Goal: Task Accomplishment & Management: Complete application form

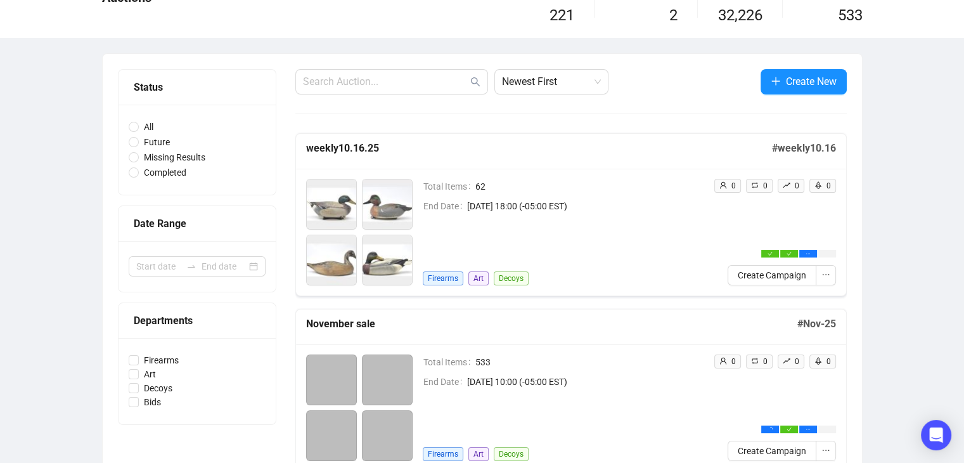
scroll to position [190, 0]
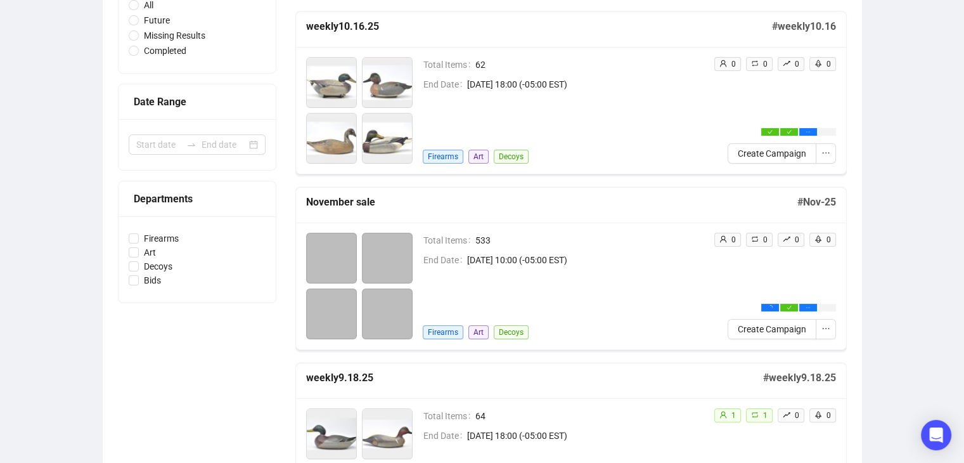
click at [677, 143] on div "Total Items 62 End Date [DATE] 18:00 (-05:00 EST) Firearms Art Decoys" at bounding box center [563, 110] width 281 height 107
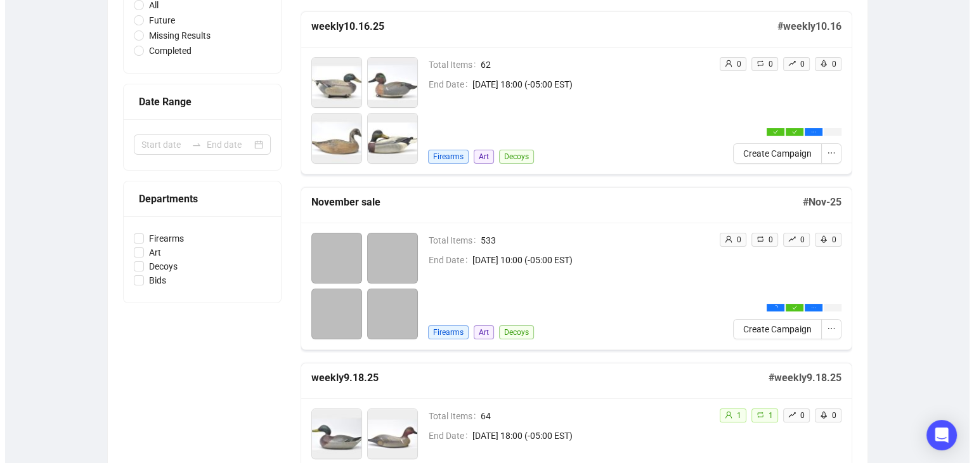
scroll to position [191, 0]
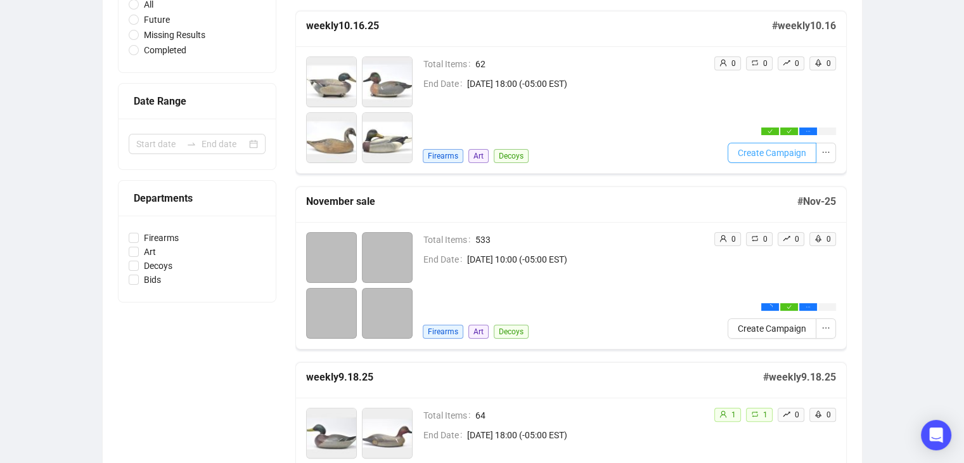
click at [766, 155] on span "Create Campaign" at bounding box center [772, 153] width 68 height 14
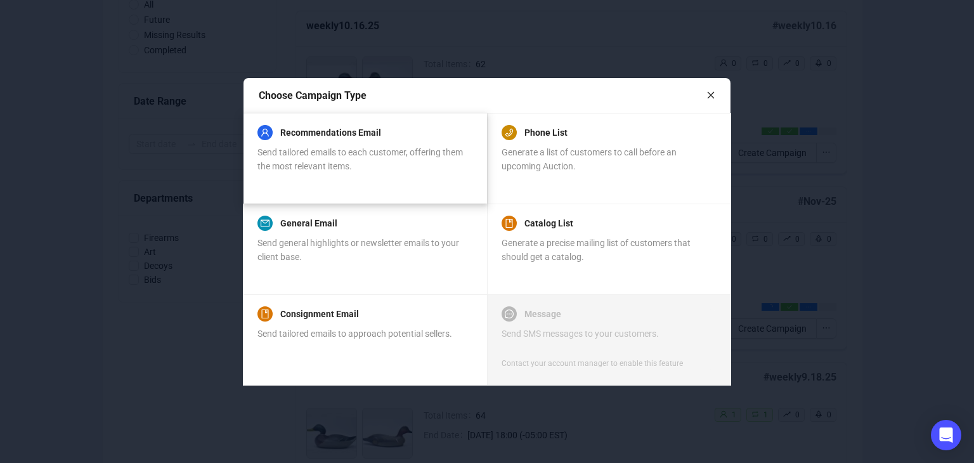
click at [430, 162] on div "Send tailored emails to each customer, offering them the most relevant items." at bounding box center [364, 159] width 214 height 28
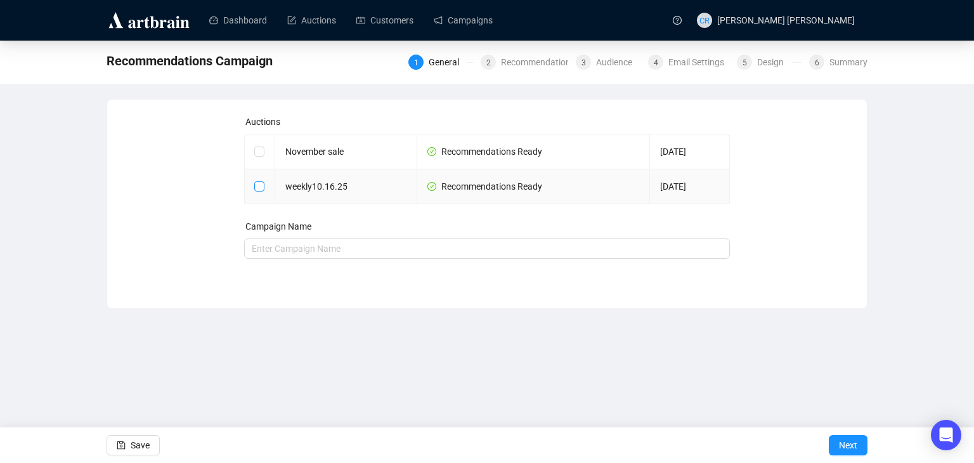
click at [260, 185] on input "checkbox" at bounding box center [258, 185] width 9 height 9
checkbox input "true"
type input "weekly10.16.25 Campaign"
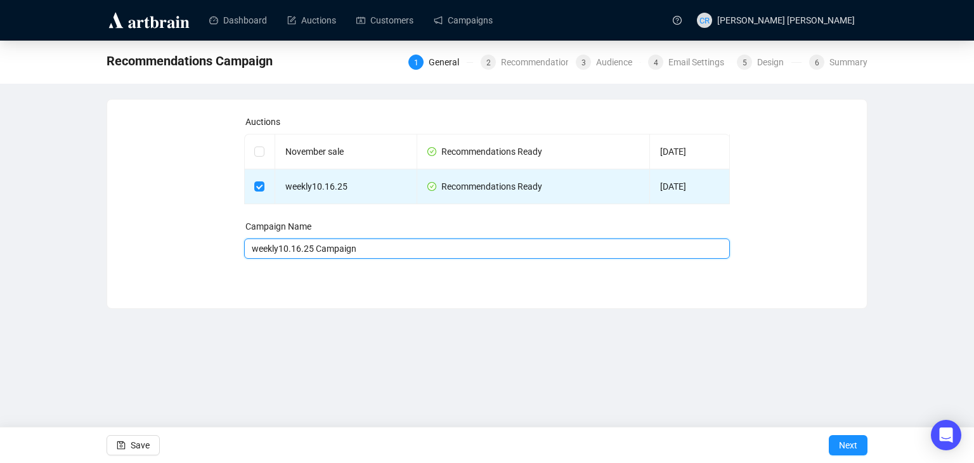
click at [325, 250] on input "weekly10.16.25 Campaign" at bounding box center [487, 248] width 486 height 20
click at [326, 250] on input "weekly10.16.25 Campaign" at bounding box center [487, 248] width 486 height 20
click at [401, 252] on input "weekly10.16.25 Campaign" at bounding box center [487, 248] width 486 height 20
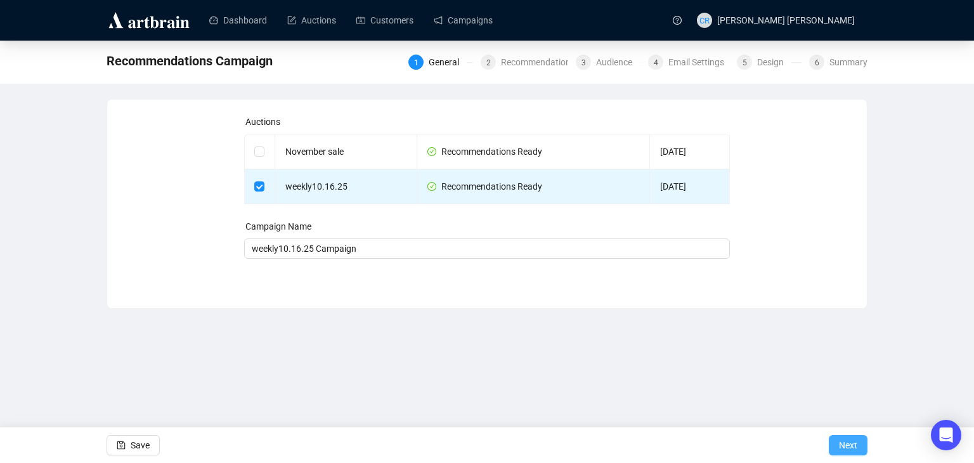
click at [837, 437] on button "Next" at bounding box center [848, 445] width 39 height 20
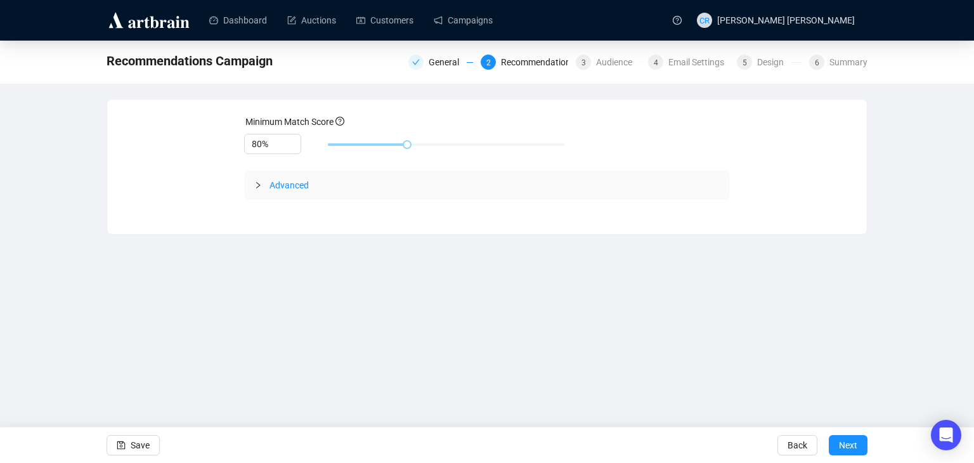
click at [255, 176] on div "Advanced" at bounding box center [487, 185] width 486 height 29
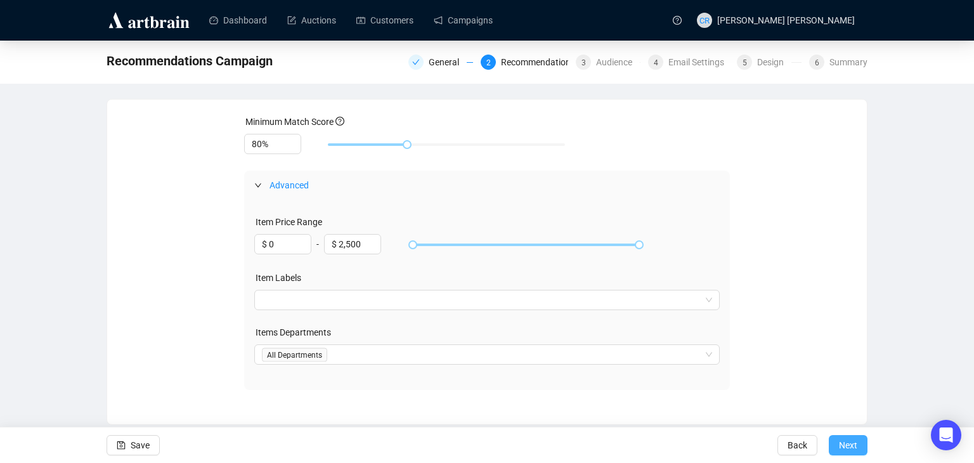
click at [852, 442] on span "Next" at bounding box center [848, 445] width 18 height 36
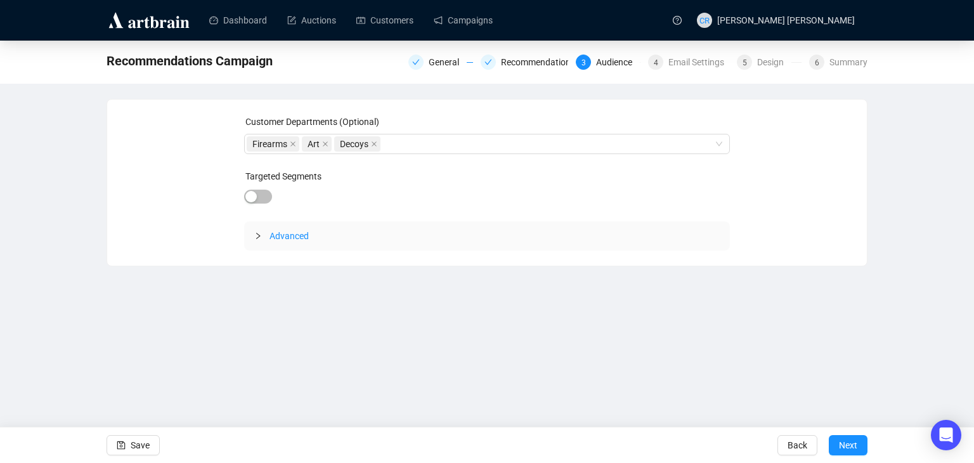
click at [289, 231] on span "Advanced" at bounding box center [288, 236] width 39 height 10
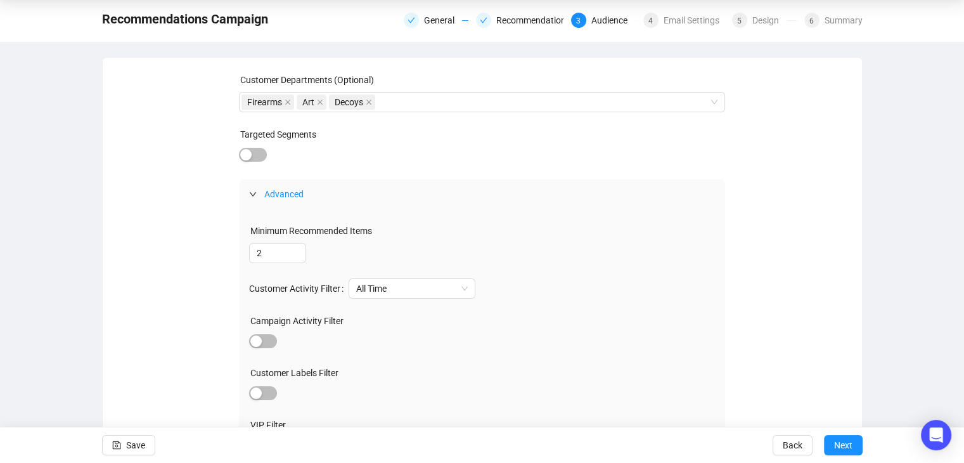
scroll to position [126, 0]
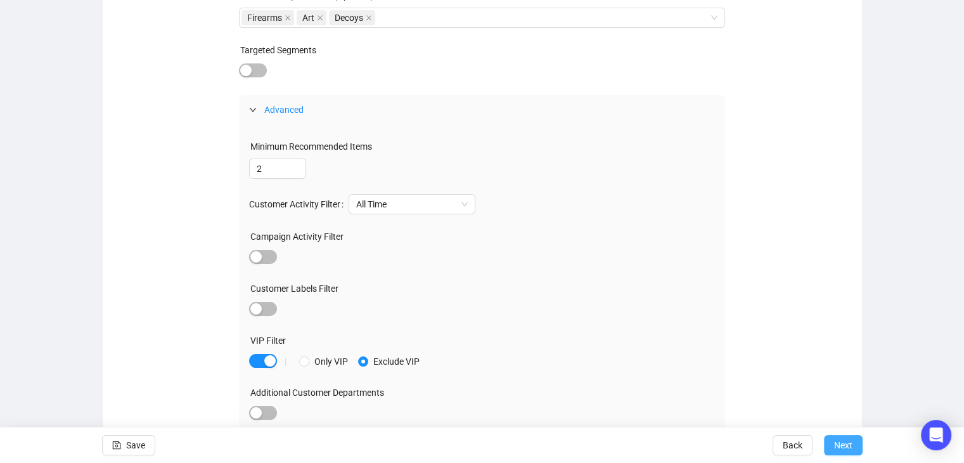
click at [855, 439] on button "Next" at bounding box center [843, 445] width 39 height 20
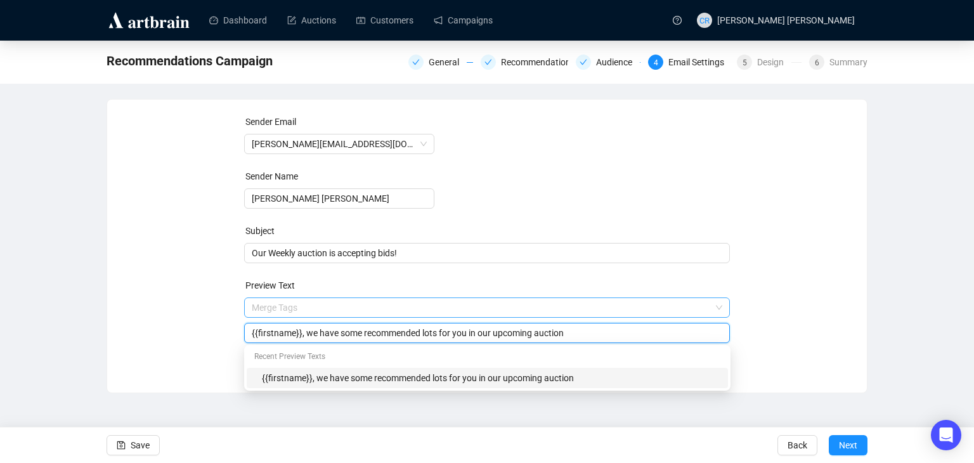
drag, startPoint x: 565, startPoint y: 306, endPoint x: 304, endPoint y: 301, distance: 261.2
click at [304, 302] on span "Merge Tags {{firstname}}, we have some recommended lots for you in our upcoming…" at bounding box center [487, 320] width 486 height 36
click at [766, 328] on div "Sender Email [PERSON_NAME][EMAIL_ADDRESS][DOMAIN_NAME] Sender Name [PERSON_NAME…" at bounding box center [486, 236] width 729 height 243
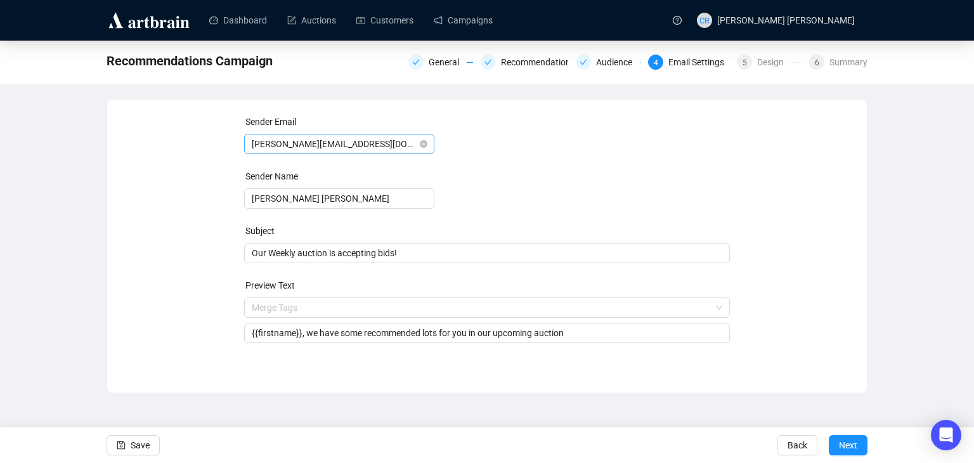
click at [327, 148] on span "[PERSON_NAME][EMAIL_ADDRESS][DOMAIN_NAME]" at bounding box center [339, 143] width 175 height 19
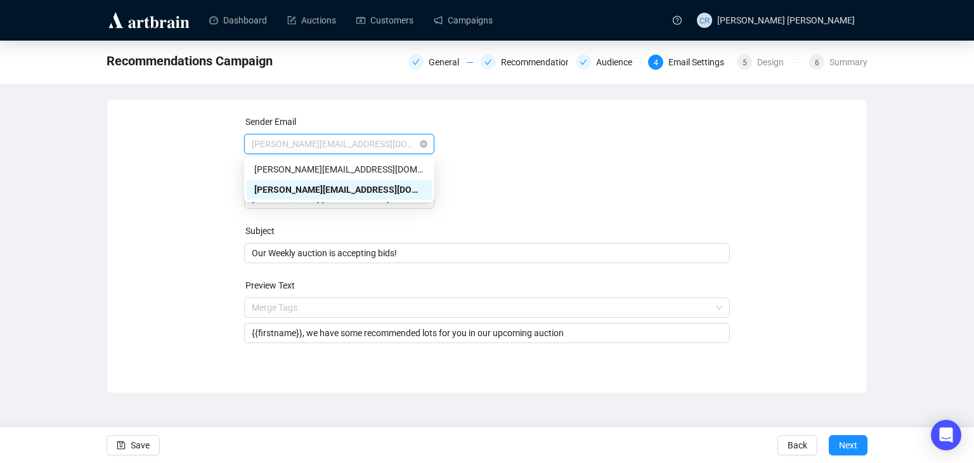
click at [327, 148] on span "[PERSON_NAME][EMAIL_ADDRESS][DOMAIN_NAME]" at bounding box center [339, 143] width 175 height 19
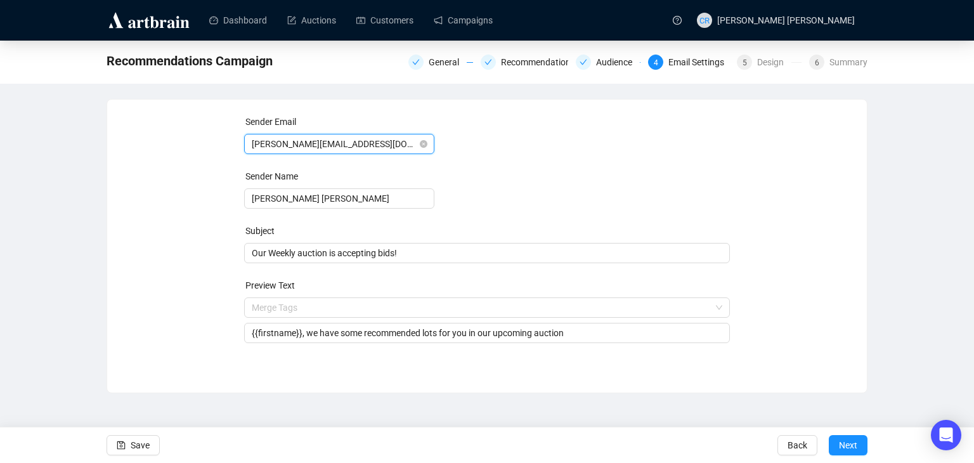
click at [328, 146] on span "[PERSON_NAME][EMAIL_ADDRESS][DOMAIN_NAME]" at bounding box center [339, 143] width 175 height 19
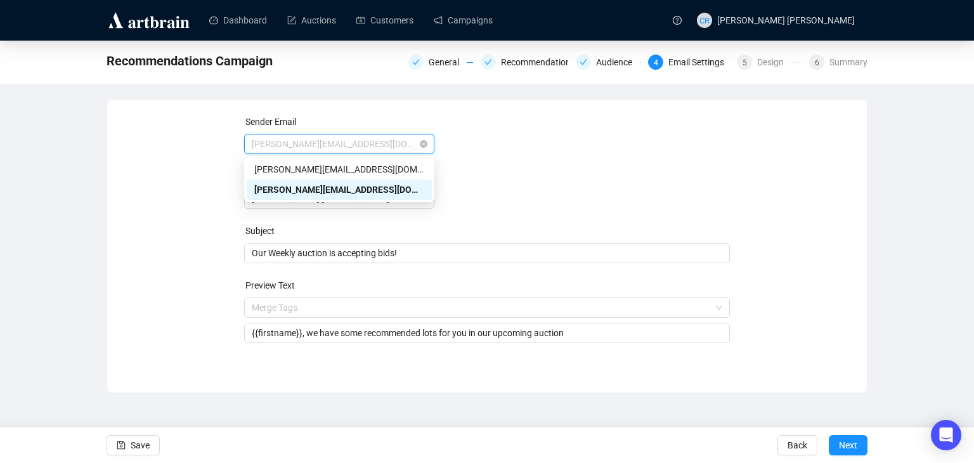
click at [332, 144] on span "[PERSON_NAME][EMAIL_ADDRESS][DOMAIN_NAME]" at bounding box center [339, 143] width 175 height 19
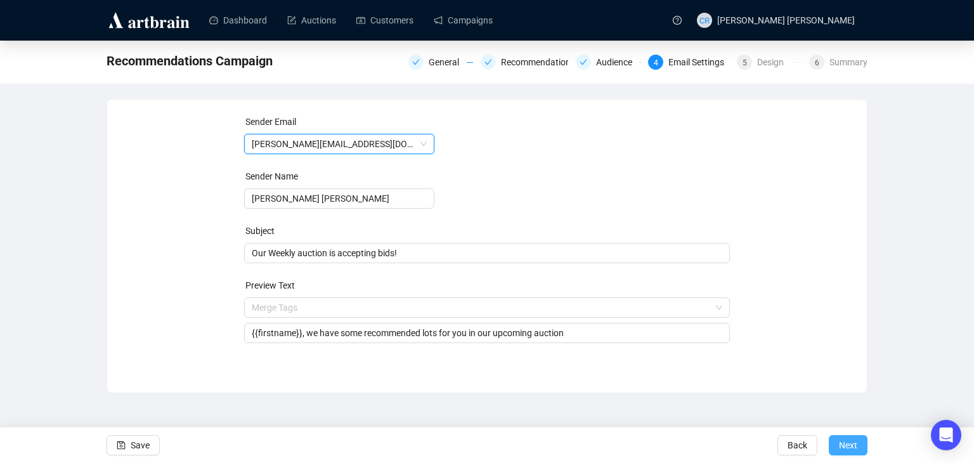
click at [856, 452] on span "Next" at bounding box center [848, 445] width 18 height 36
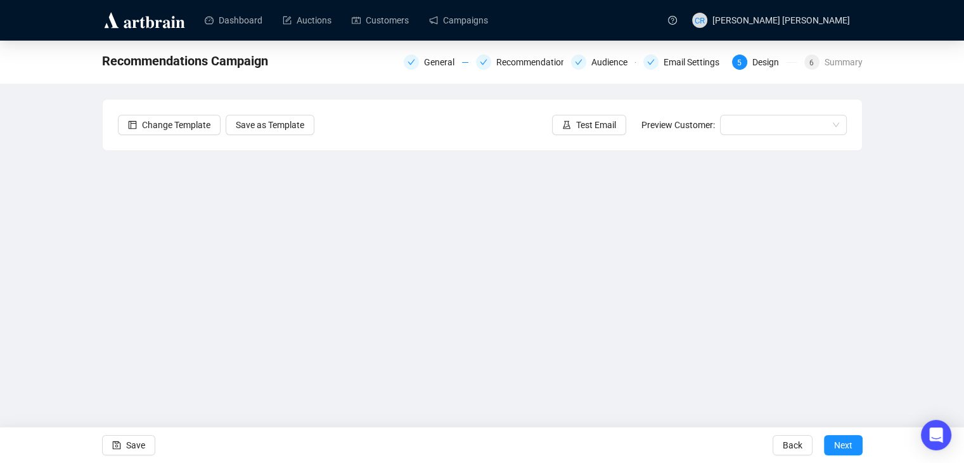
click at [890, 285] on div "Recommendations Campaign General Recommendations Audience Email Settings 5 Desi…" at bounding box center [482, 254] width 964 height 427
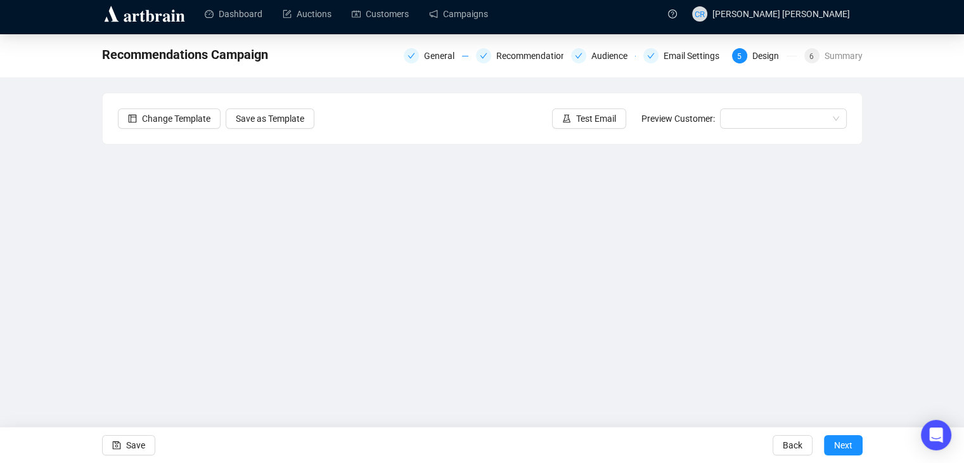
scroll to position [8, 0]
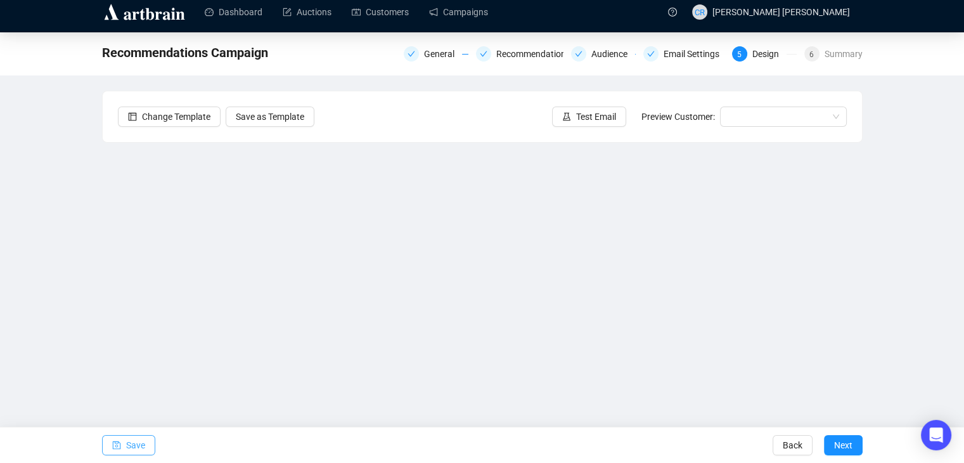
click at [137, 447] on span "Save" at bounding box center [135, 445] width 19 height 36
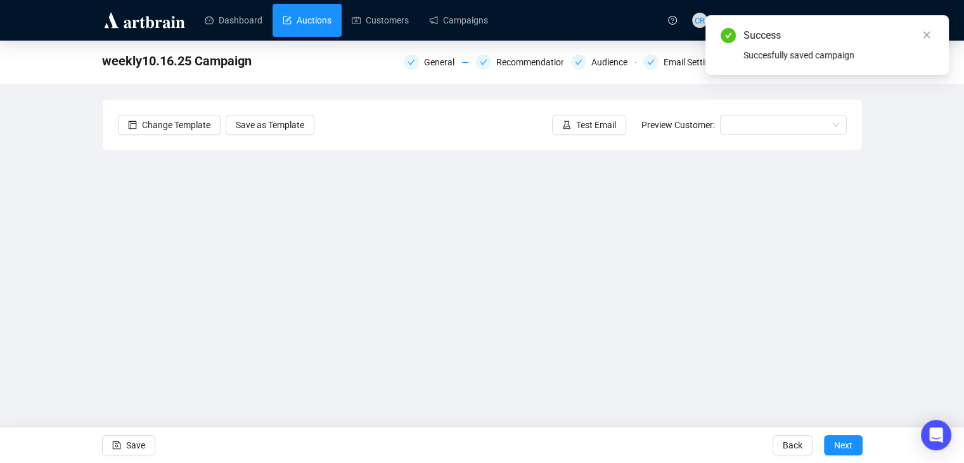
click at [322, 6] on link "Auctions" at bounding box center [307, 20] width 49 height 33
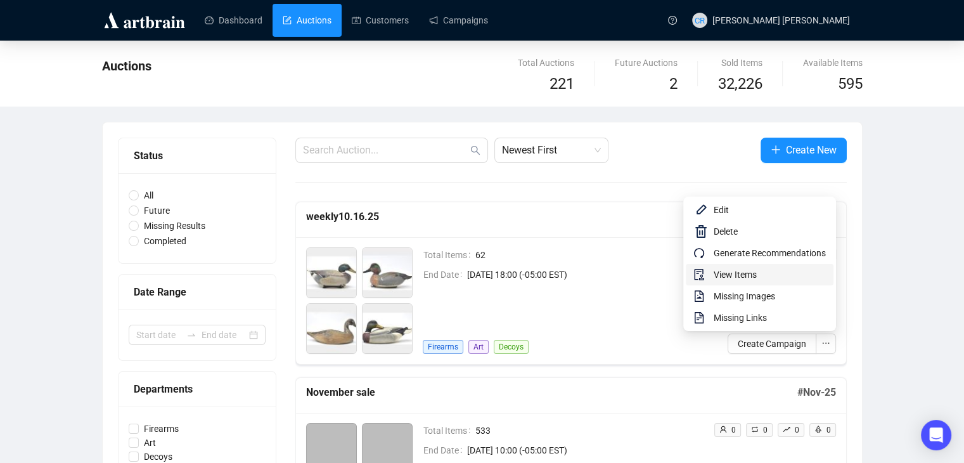
click at [787, 280] on span "View Items" at bounding box center [770, 275] width 112 height 14
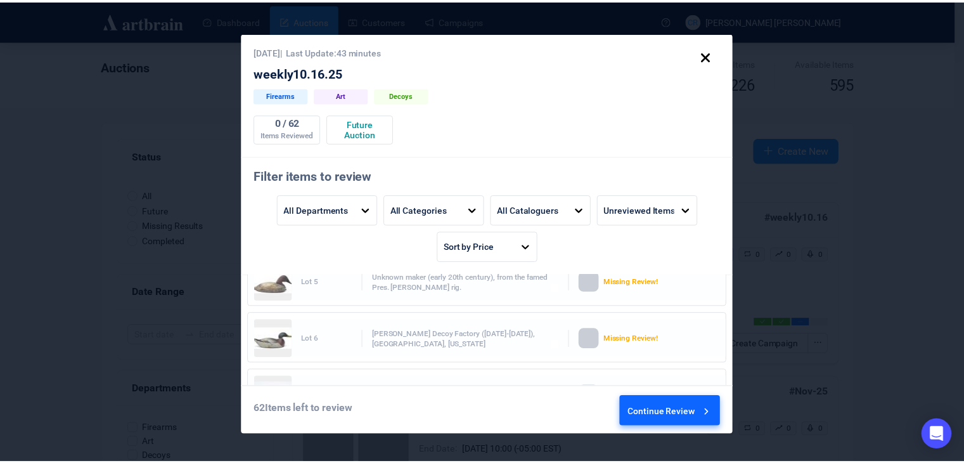
scroll to position [190, 0]
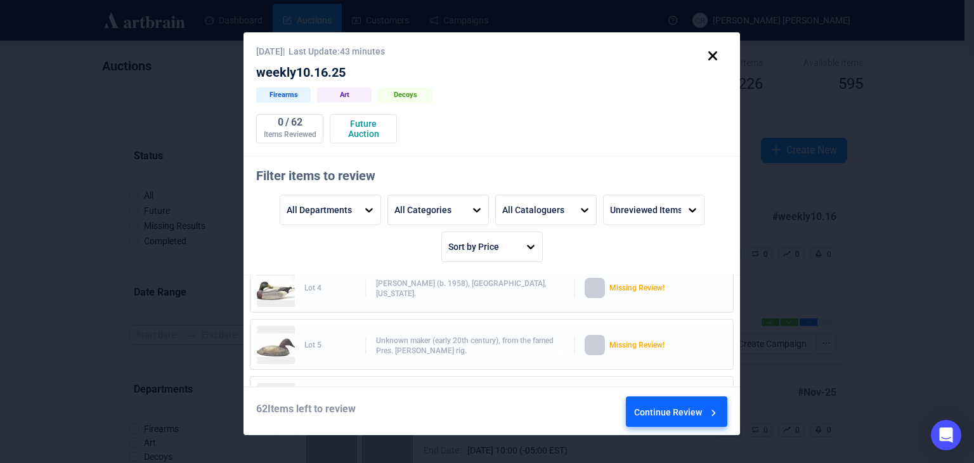
click at [463, 341] on div "Unknown maker (early 20th century), from the famed Pres. [PERSON_NAME] rig." at bounding box center [470, 345] width 189 height 20
click at [667, 406] on div "Continue Review" at bounding box center [677, 414] width 86 height 34
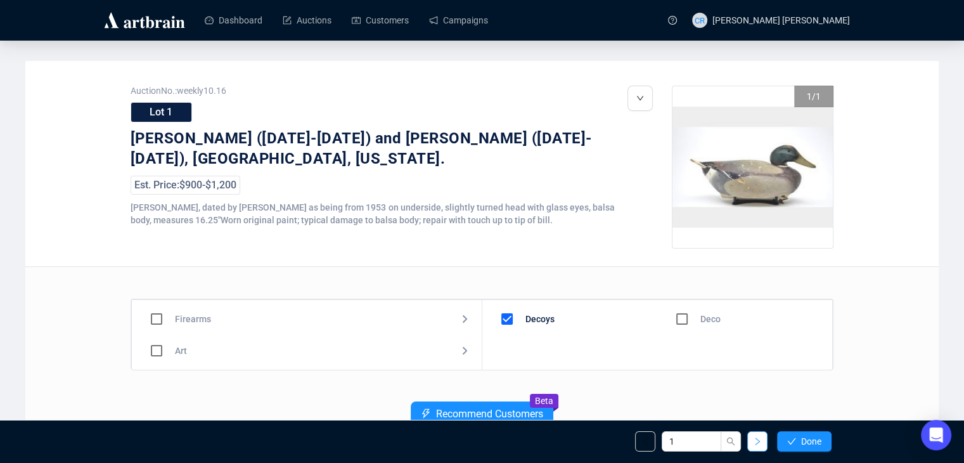
click at [756, 443] on icon "right" at bounding box center [758, 441] width 4 height 8
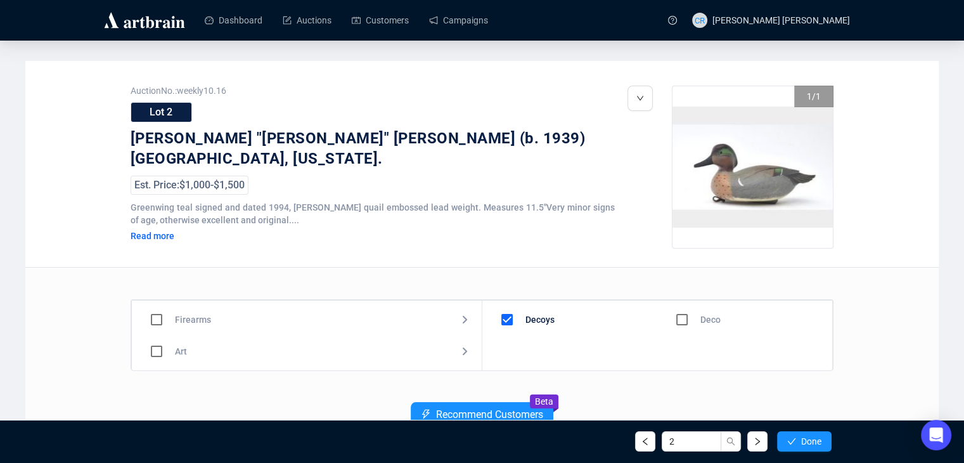
click at [756, 443] on icon "right" at bounding box center [758, 441] width 4 height 8
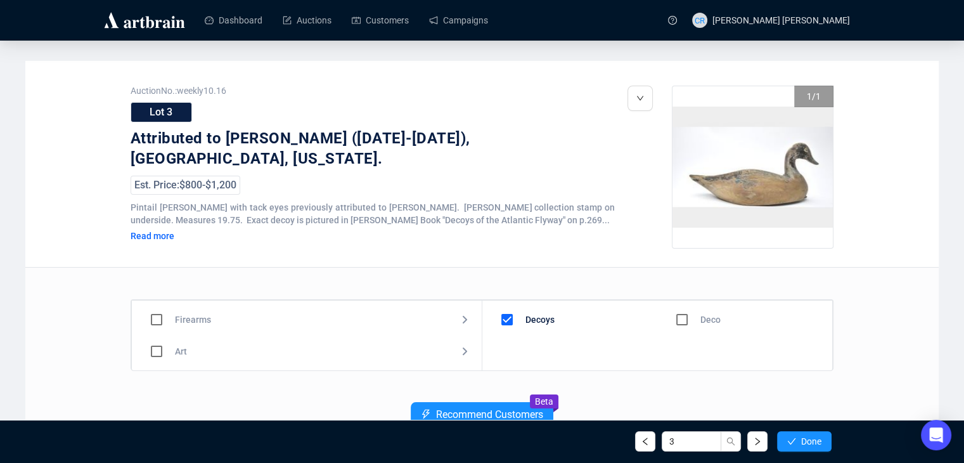
click at [756, 445] on icon "right" at bounding box center [757, 441] width 9 height 9
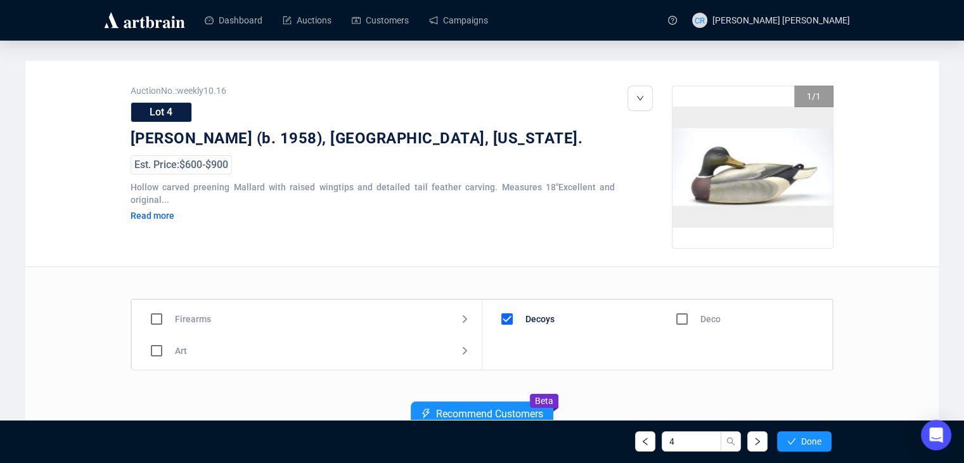
click at [756, 447] on button "button" at bounding box center [757, 441] width 20 height 20
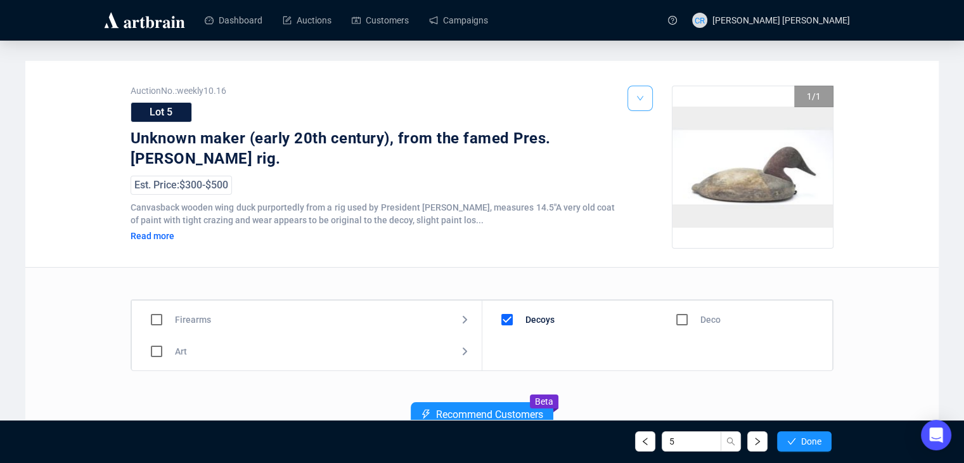
click at [642, 97] on icon "down" at bounding box center [640, 98] width 8 height 8
click at [653, 145] on span "Edit" at bounding box center [660, 146] width 15 height 10
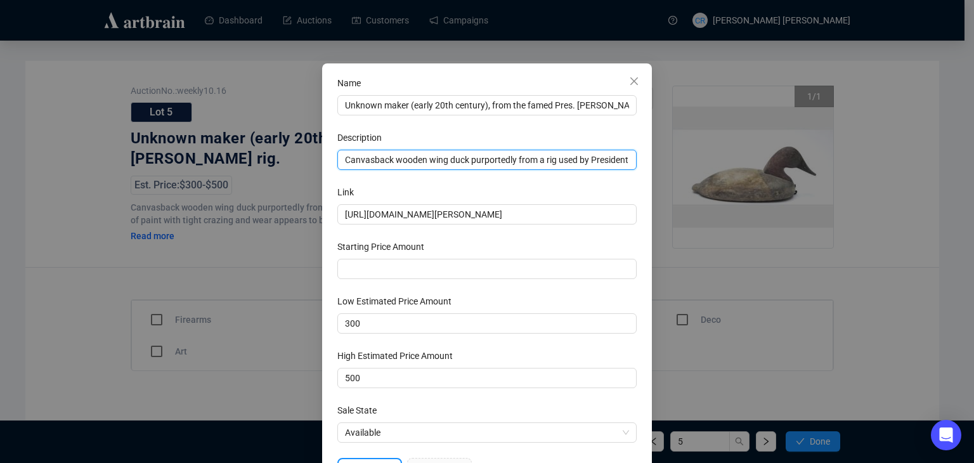
click at [403, 161] on input "Canvasback wooden wing duck purportedly from a rig used by President [PERSON_NA…" at bounding box center [486, 160] width 299 height 20
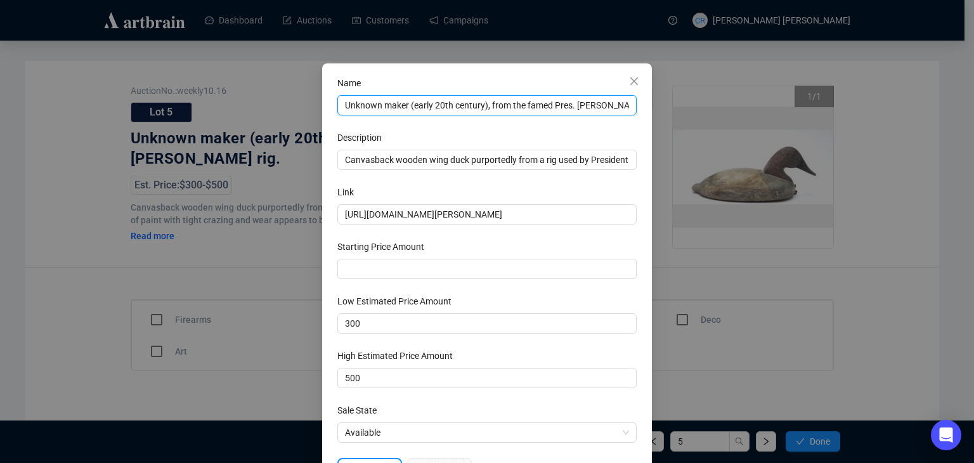
click at [427, 103] on input "Unknown maker (early 20th century), from the famed Pres. [PERSON_NAME] rig." at bounding box center [486, 105] width 299 height 20
paste input "Very well made reproduction of a wing duck"
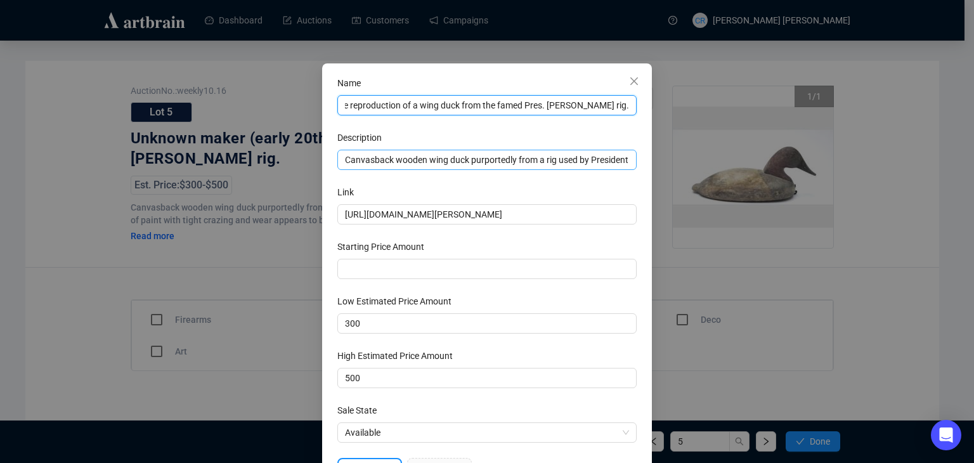
type input "Very well made reproduction of a wing duck from the famed Pres. [PERSON_NAME] r…"
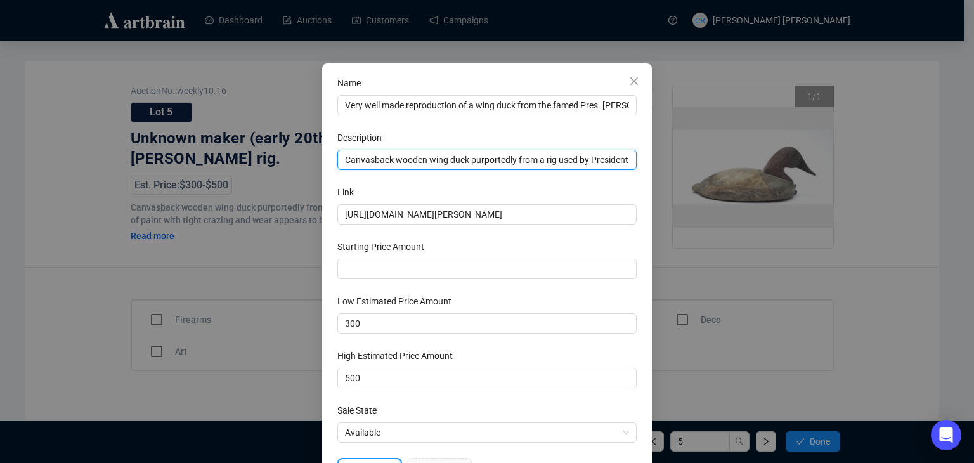
click at [418, 151] on input "Canvasback wooden wing duck purportedly from a rig used by President [PERSON_NA…" at bounding box center [486, 160] width 299 height 20
paste input "reproduction of those purportedly from a rig used by President [PERSON_NAME], m…"
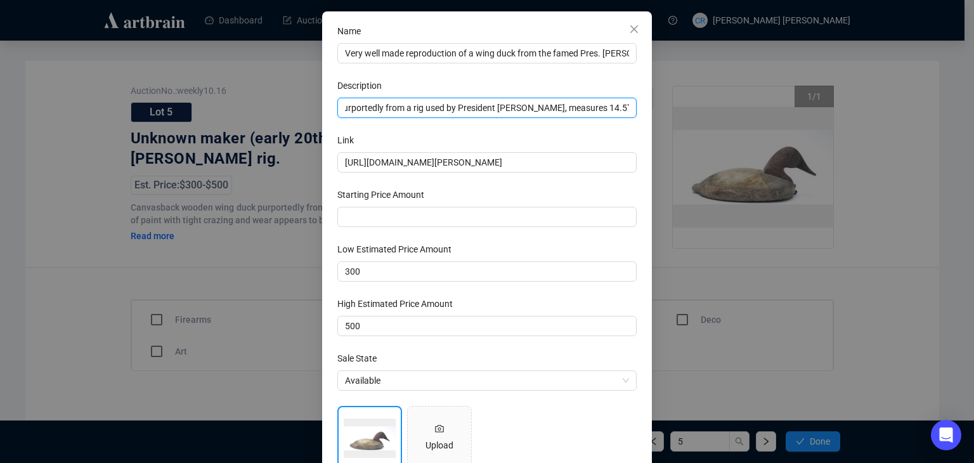
scroll to position [115, 0]
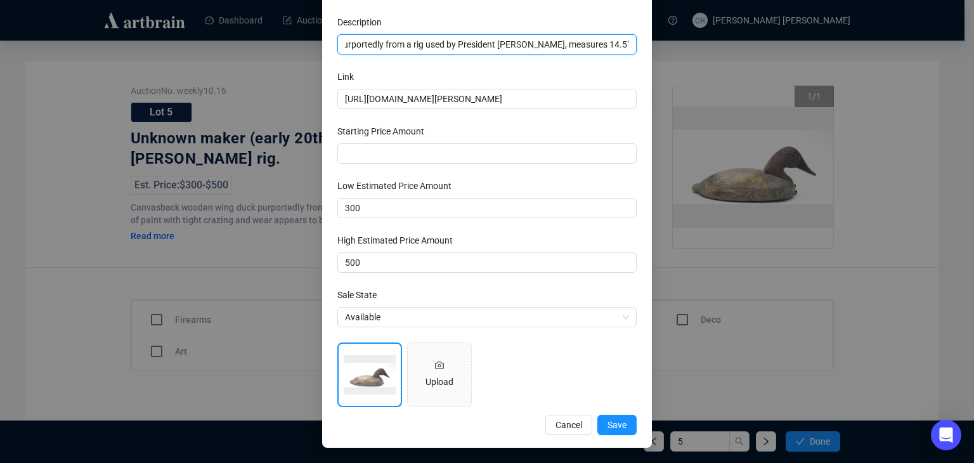
type input "Canvasback wooden wing duck reproduction of those purportedly from a rig used b…"
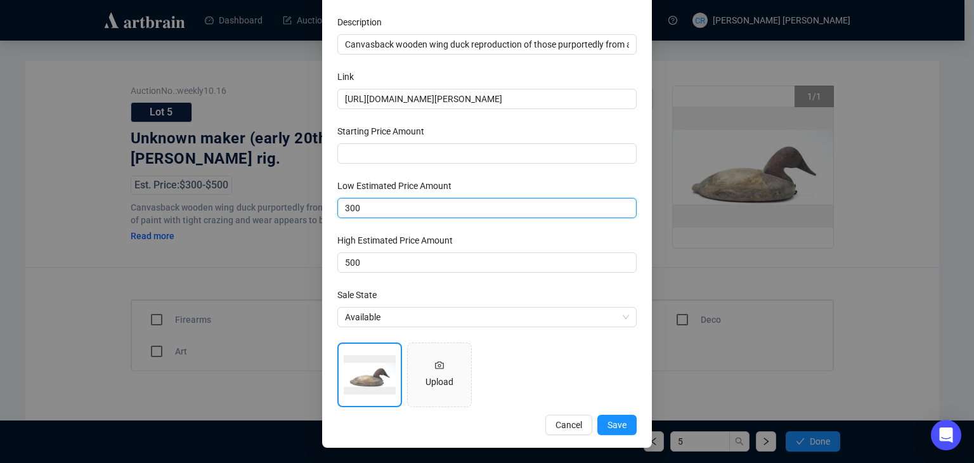
click at [366, 216] on input "300" at bounding box center [486, 208] width 299 height 20
type input "3"
type input "400"
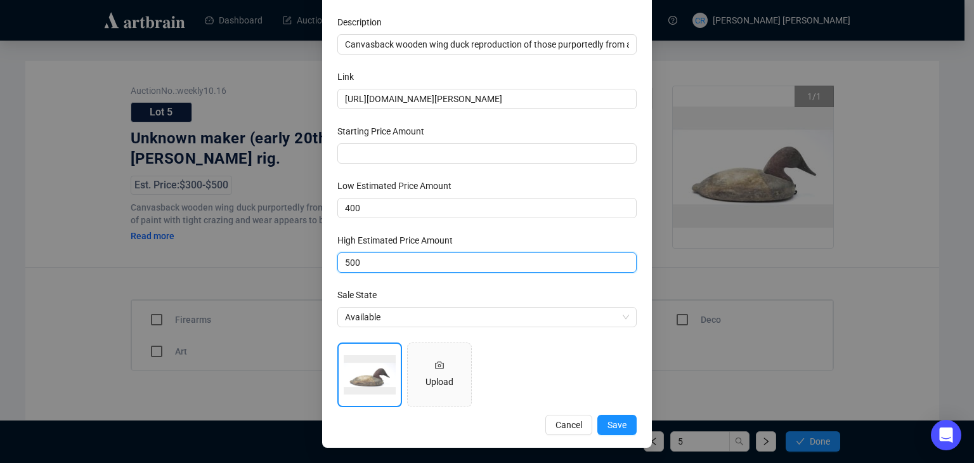
click at [345, 262] on input "500" at bounding box center [486, 262] width 299 height 20
type input "6"
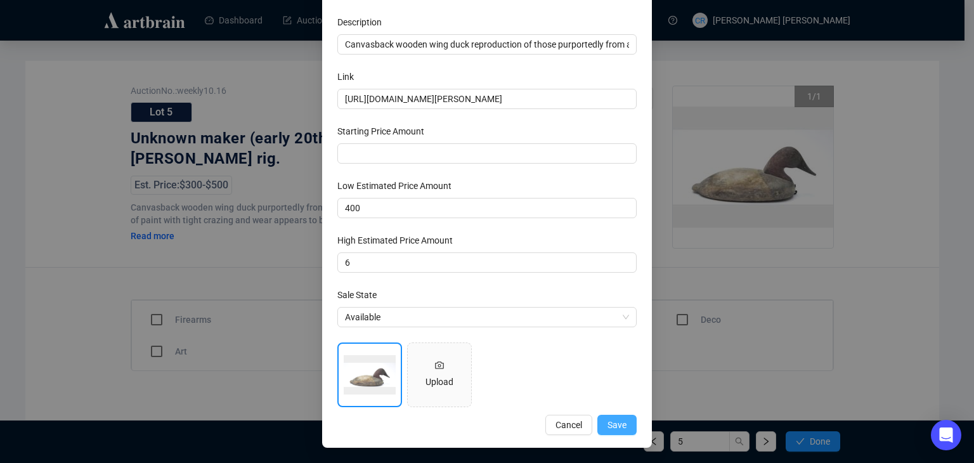
click at [616, 422] on span "Save" at bounding box center [616, 425] width 19 height 14
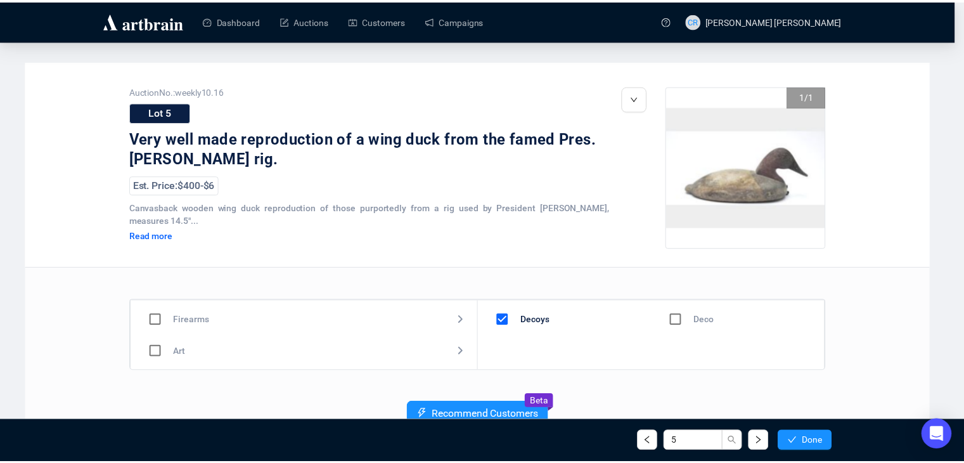
scroll to position [52, 0]
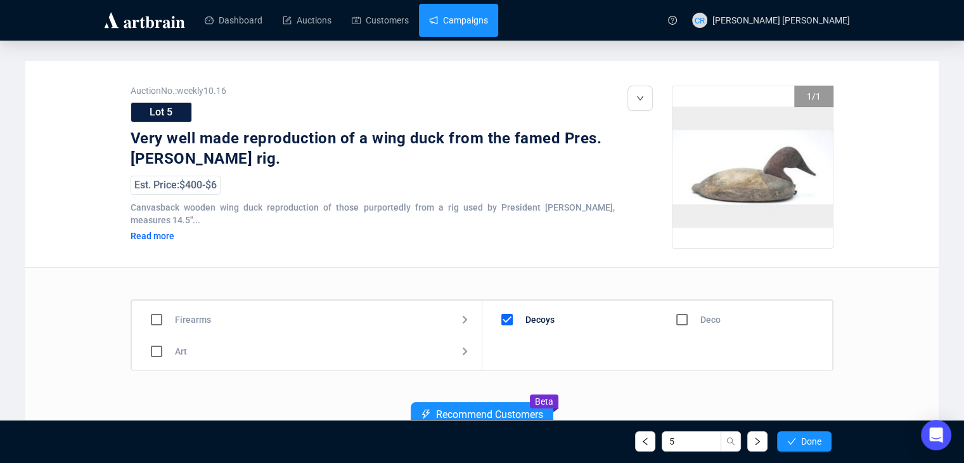
click at [429, 18] on link "Campaigns" at bounding box center [458, 20] width 59 height 33
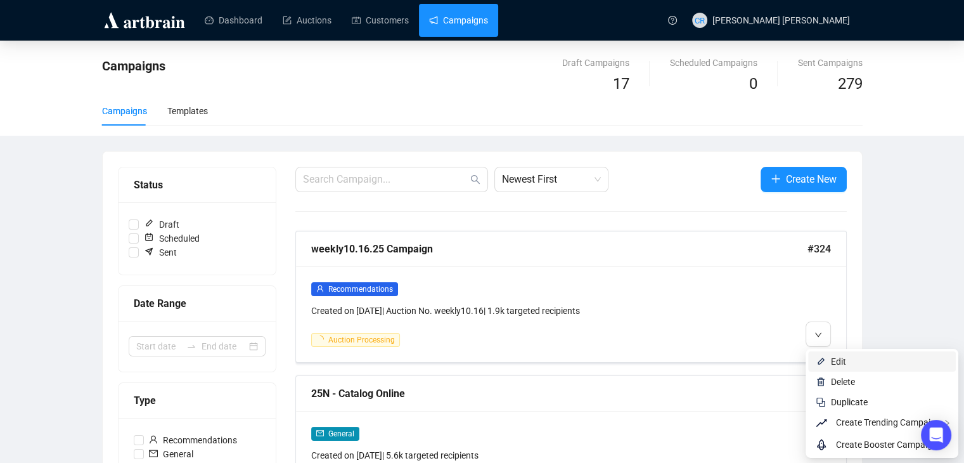
scroll to position [63, 0]
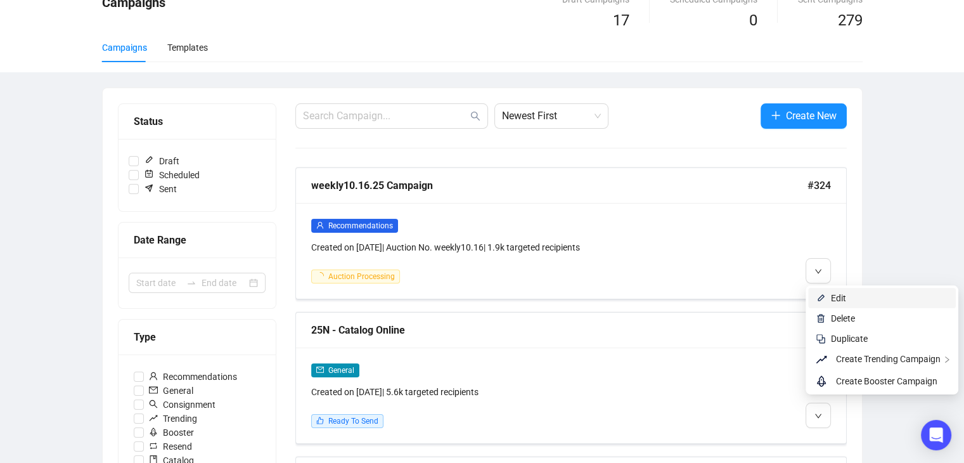
click at [846, 300] on span "Edit" at bounding box center [838, 298] width 15 height 10
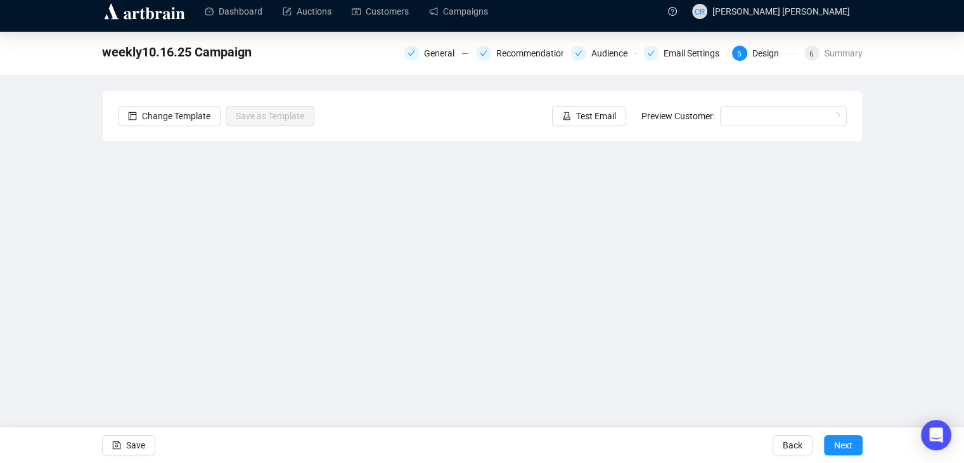
scroll to position [8, 0]
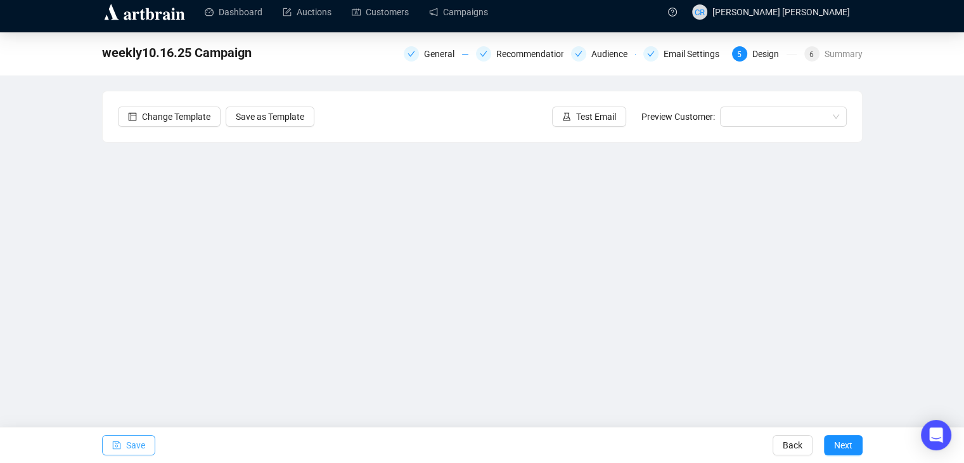
click at [132, 449] on span "Save" at bounding box center [135, 445] width 19 height 36
click at [837, 447] on span "Next" at bounding box center [843, 445] width 18 height 36
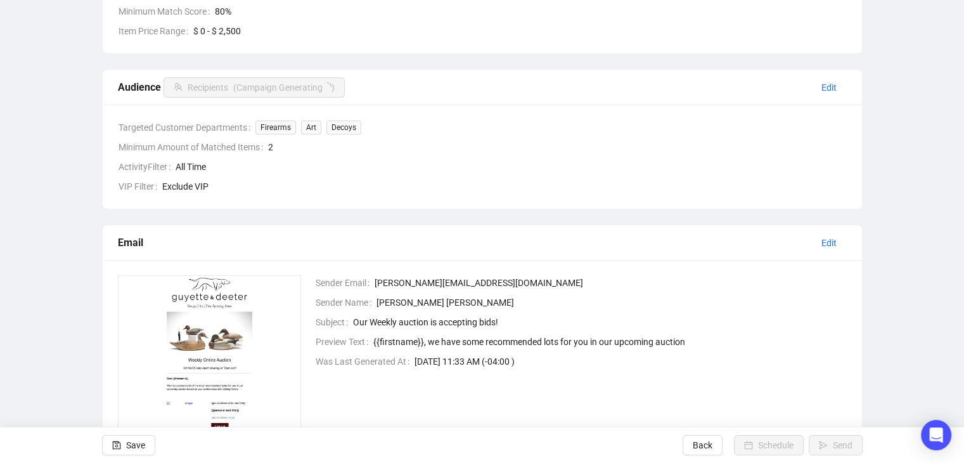
scroll to position [198, 0]
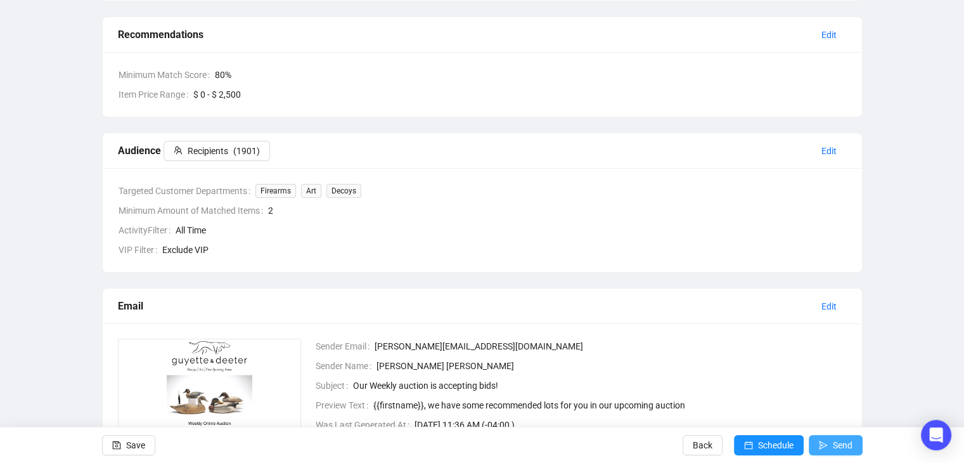
click at [822, 444] on icon "send" at bounding box center [823, 445] width 9 height 9
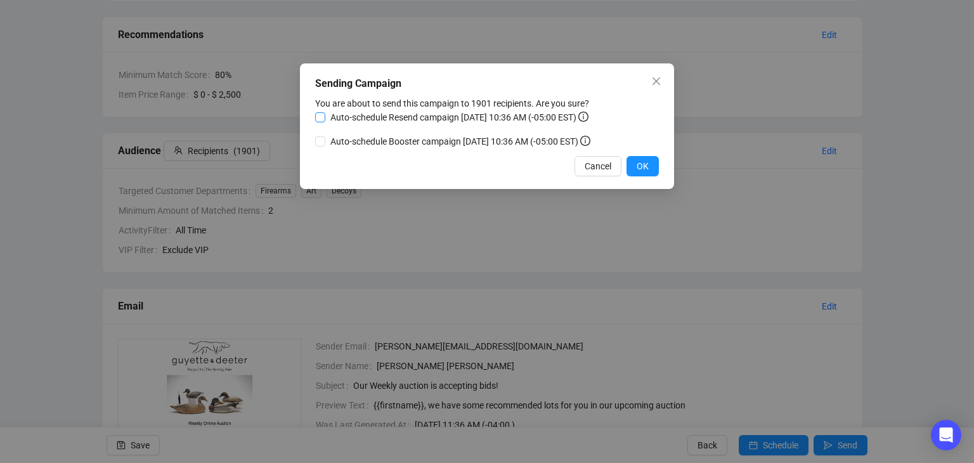
click at [406, 117] on span "Auto-schedule Resend campaign [DATE] 10:36 AM (-05:00 EST)" at bounding box center [459, 117] width 268 height 14
click at [325, 117] on input "Auto-schedule Resend campaign [DATE] 10:36 AM (-05:00 EST)" at bounding box center [320, 117] width 10 height 10
click at [399, 145] on span "Auto-schedule Booster campaign" at bounding box center [401, 141] width 153 height 14
click at [353, 127] on div "Auto-schedule Resend campaign [DATE] 10:36 AM (-05:00 EST) Auto-schedule Booste…" at bounding box center [454, 129] width 278 height 38
click at [354, 119] on span "Auto-schedule Resend campaign [DATE] 10:36 AM (-05:00 EST)" at bounding box center [459, 117] width 268 height 14
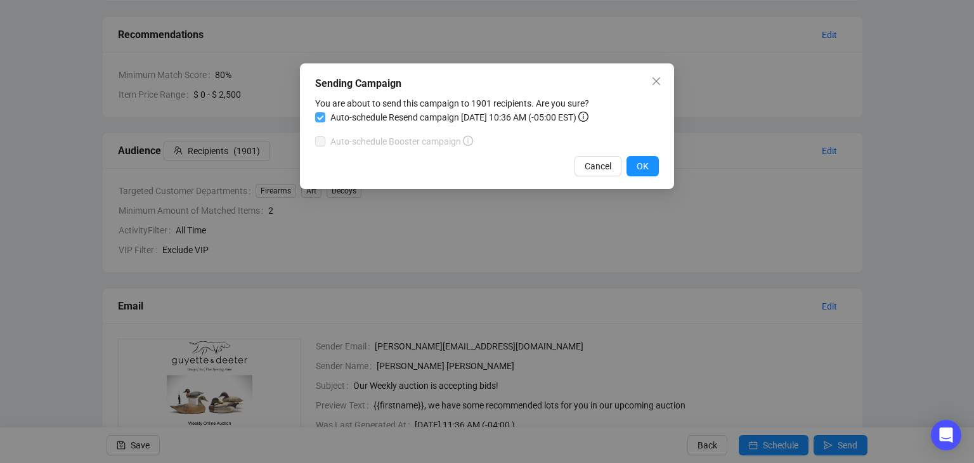
click at [325, 119] on input "Auto-schedule Resend campaign [DATE] 10:36 AM (-05:00 EST)" at bounding box center [320, 117] width 10 height 10
checkbox input "false"
click at [361, 138] on span "Auto-schedule Booster campaign [DATE] 10:36 AM (-05:00 EST)" at bounding box center [460, 141] width 270 height 14
click at [325, 138] on input "Auto-schedule Booster campaign [DATE] 10:36 AM (-05:00 EST)" at bounding box center [320, 141] width 10 height 10
checkbox input "true"
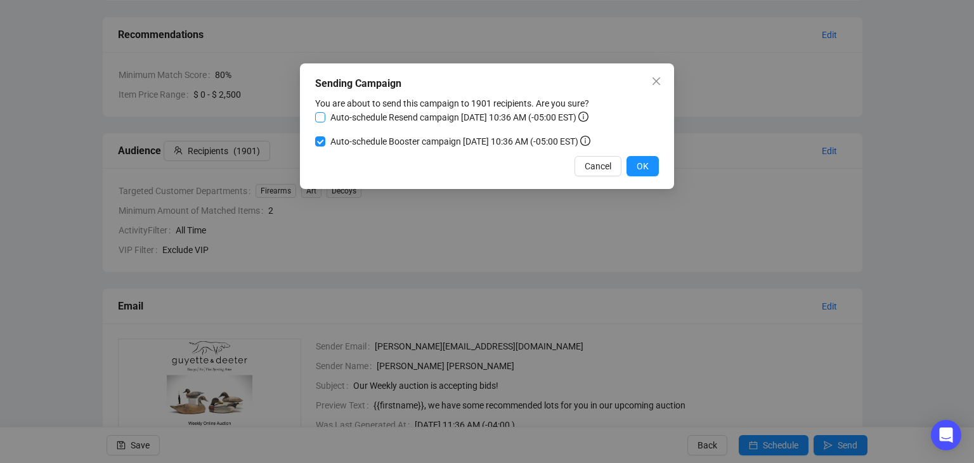
click at [368, 120] on span "Auto-schedule Resend campaign [DATE] 10:36 AM (-05:00 EST)" at bounding box center [459, 117] width 268 height 14
click at [325, 120] on input "Auto-schedule Resend campaign [DATE] 10:36 AM (-05:00 EST)" at bounding box center [320, 117] width 10 height 10
click at [370, 145] on span "Auto-schedule Booster campaign" at bounding box center [401, 141] width 153 height 14
click at [363, 127] on div "Auto-schedule Resend campaign [DATE] 10:36 AM (-05:00 EST) Auto-schedule Booste…" at bounding box center [454, 129] width 278 height 38
click at [365, 117] on span "Auto-schedule Resend campaign [DATE] 10:36 AM (-05:00 EST)" at bounding box center [459, 117] width 268 height 14
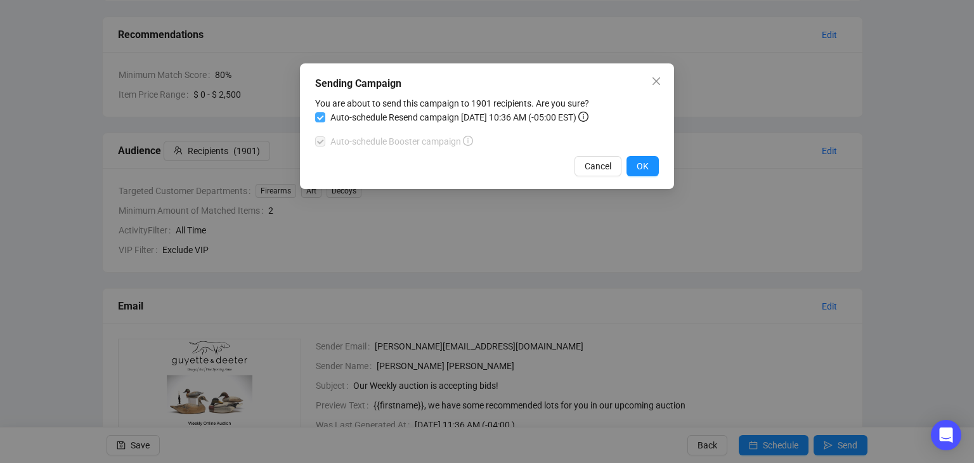
click at [325, 117] on input "Auto-schedule Resend campaign [DATE] 10:36 AM (-05:00 EST)" at bounding box center [320, 117] width 10 height 10
checkbox input "false"
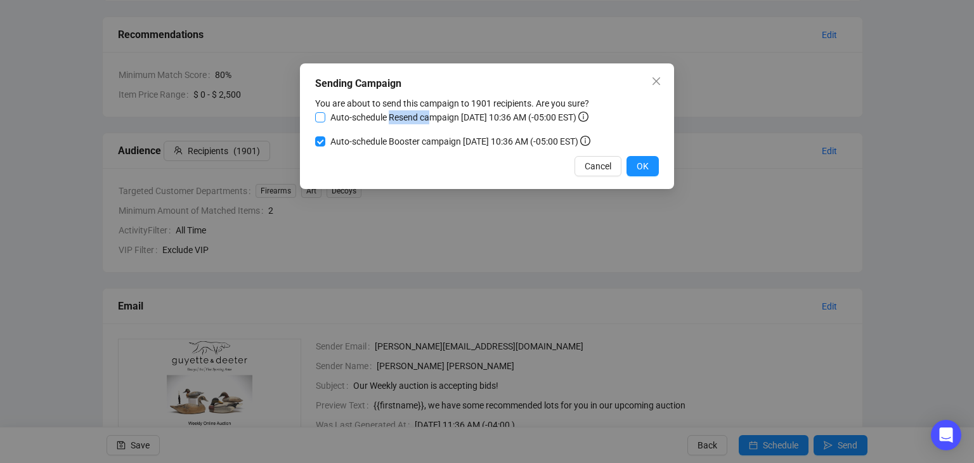
drag, startPoint x: 390, startPoint y: 119, endPoint x: 432, endPoint y: 124, distance: 42.1
click at [432, 124] on span "Auto-schedule Resend campaign [DATE] 10:36 AM (-05:00 EST)" at bounding box center [459, 117] width 268 height 14
click at [398, 159] on div "Cancel OK" at bounding box center [487, 166] width 344 height 20
drag, startPoint x: 540, startPoint y: 148, endPoint x: 561, endPoint y: 145, distance: 21.3
click at [561, 145] on div "Sending Campaign You are about to send this campaign to 1901 recipients. Are yo…" at bounding box center [487, 126] width 374 height 126
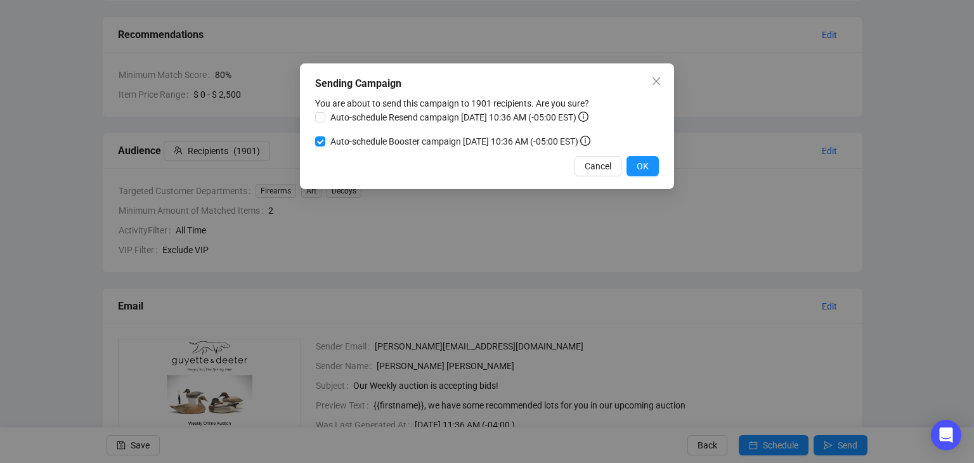
click at [540, 155] on div "Sending Campaign You are about to send this campaign to 1901 recipients. Are yo…" at bounding box center [487, 126] width 374 height 126
click at [631, 167] on button "OK" at bounding box center [642, 166] width 32 height 20
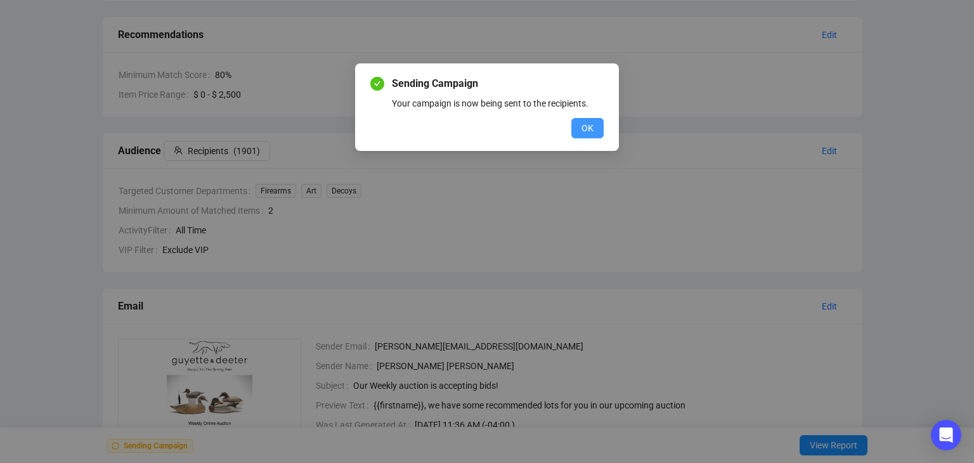
click at [578, 127] on button "OK" at bounding box center [587, 128] width 32 height 20
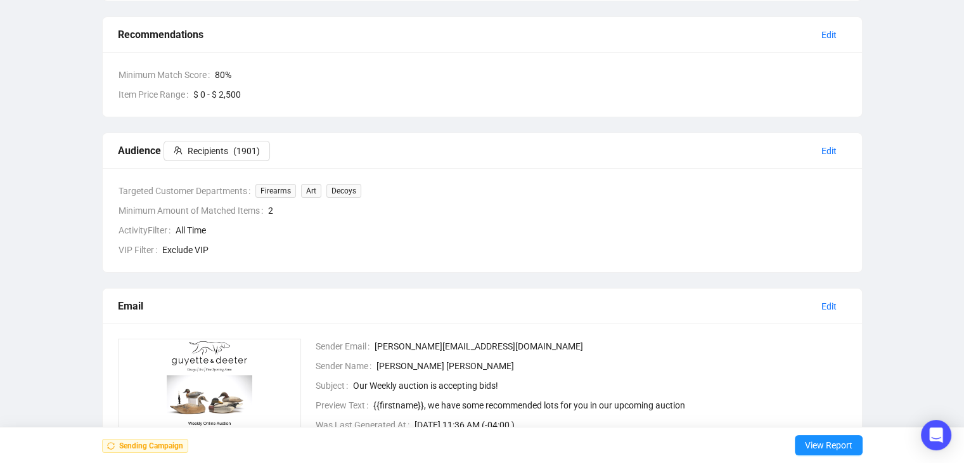
click at [25, 219] on div "weekly10.16.25 Campaign General Recommendations Audience Email Settings Design …" at bounding box center [482, 225] width 964 height 767
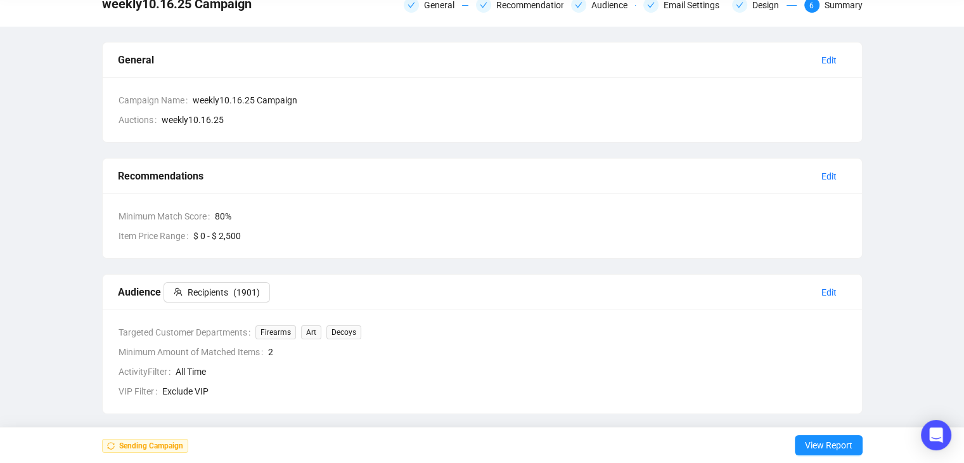
scroll to position [0, 0]
